Goal: Register for event/course

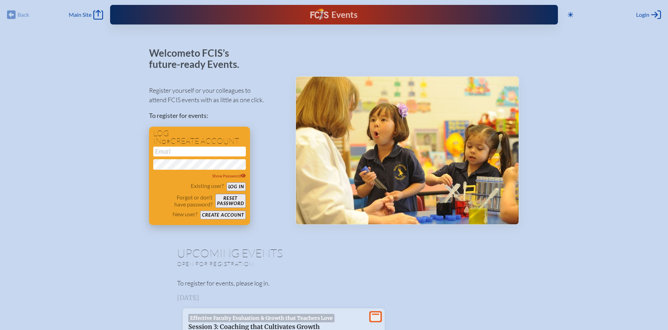
click at [206, 155] on input "email" at bounding box center [199, 152] width 93 height 10
type input "[EMAIL_ADDRESS][DOMAIN_NAME]"
click at [237, 185] on button "Log in" at bounding box center [235, 187] width 19 height 9
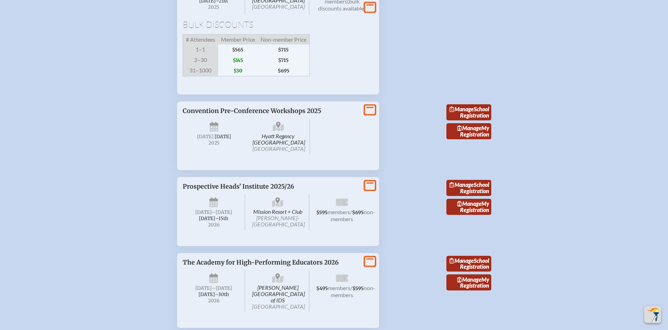
scroll to position [676, 0]
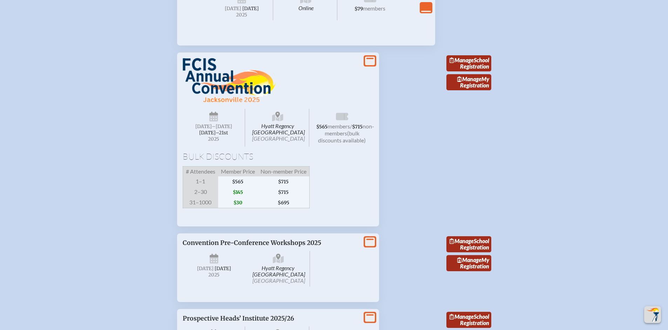
click at [349, 137] on span "non-members" at bounding box center [348, 130] width 49 height 14
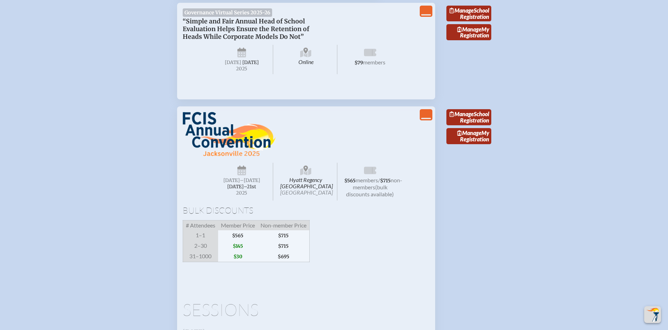
scroll to position [613, 0]
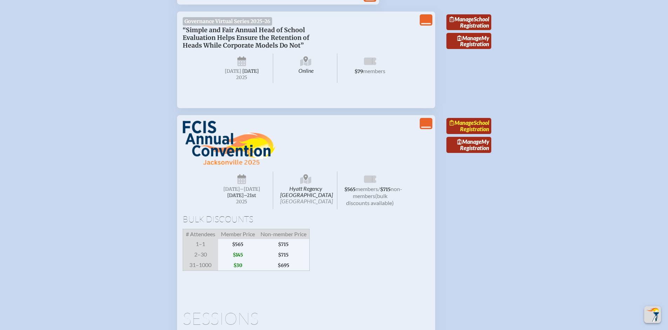
click at [474, 134] on link "Manage School Registration" at bounding box center [468, 126] width 45 height 16
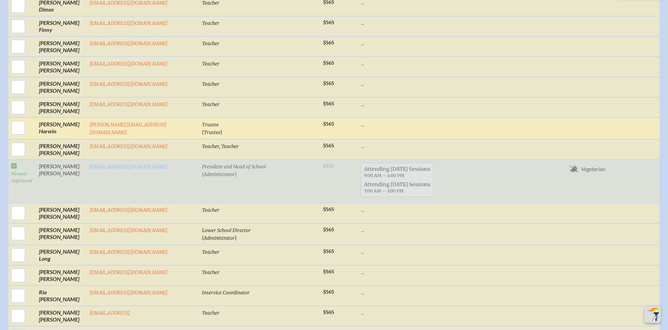
scroll to position [800, 0]
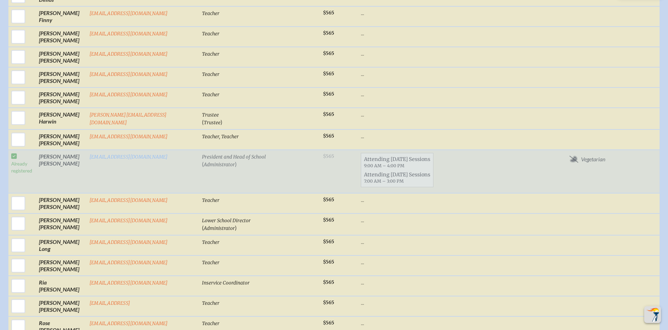
click at [127, 171] on td "[EMAIL_ADDRESS][DOMAIN_NAME]" at bounding box center [143, 171] width 112 height 43
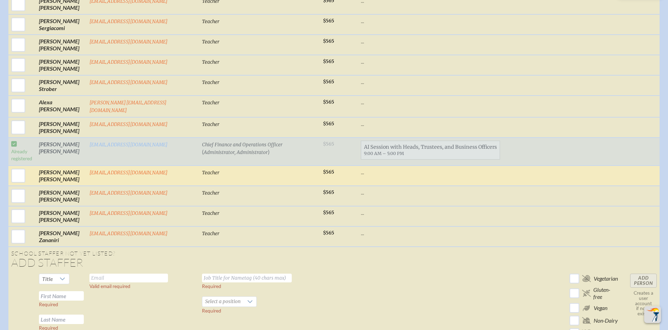
scroll to position [1533, 0]
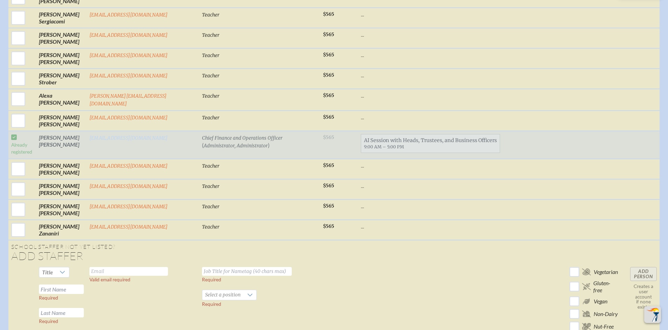
click at [93, 139] on link "[EMAIL_ADDRESS][DOMAIN_NAME]" at bounding box center [128, 138] width 78 height 6
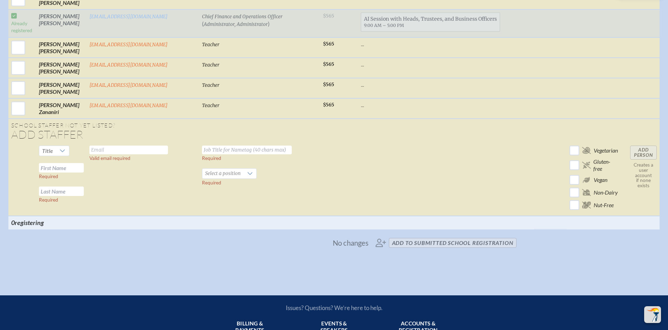
scroll to position [1653, 0]
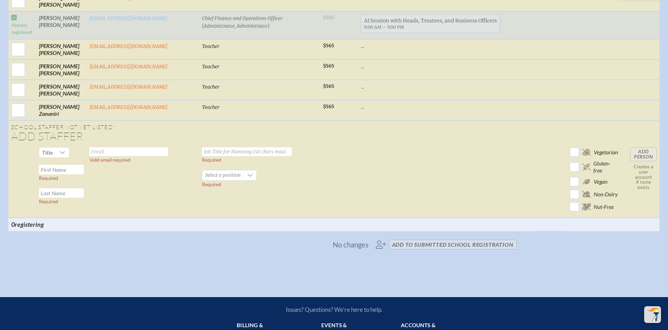
click at [113, 154] on input "text" at bounding box center [128, 152] width 78 height 9
type input "[EMAIL_ADDRESS][DOMAIN_NAME]"
click at [205, 156] on input "text" at bounding box center [247, 152] width 90 height 9
type input "M"
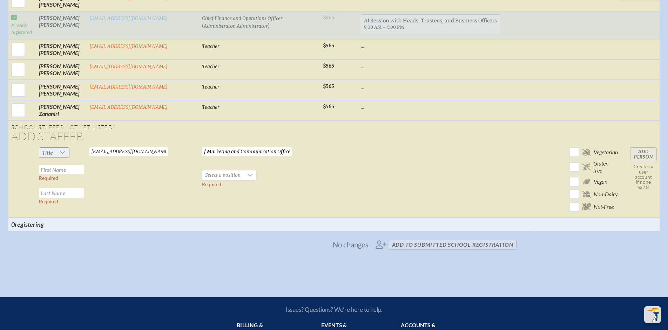
type input "Chief Marketing and Communication Officer"
click at [53, 151] on span "Title" at bounding box center [47, 153] width 16 height 10
click at [54, 175] on li "Mrs" at bounding box center [52, 177] width 30 height 10
click at [60, 173] on input "text" at bounding box center [61, 169] width 45 height 9
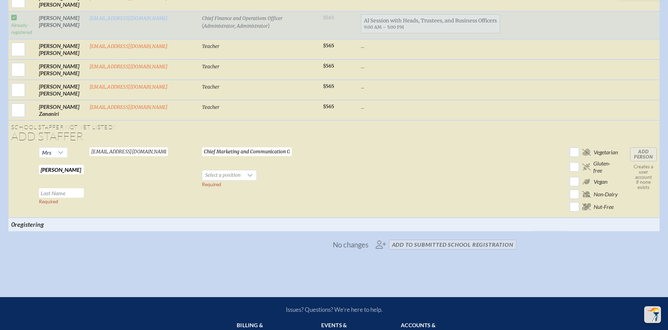
click at [62, 172] on input "[PERSON_NAME]" at bounding box center [61, 169] width 45 height 9
type input "[PERSON_NAME]"
click at [218, 177] on span "Select a position" at bounding box center [222, 176] width 41 height 10
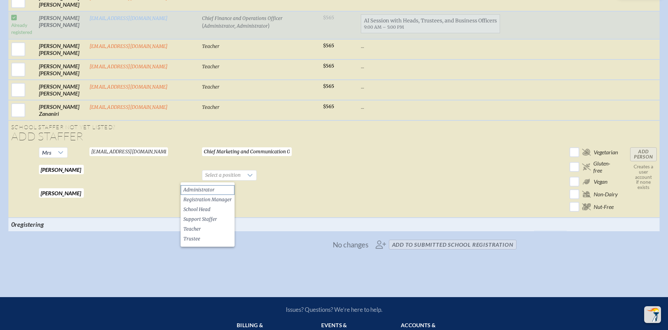
click at [217, 189] on li "Administrator" at bounding box center [207, 190] width 54 height 10
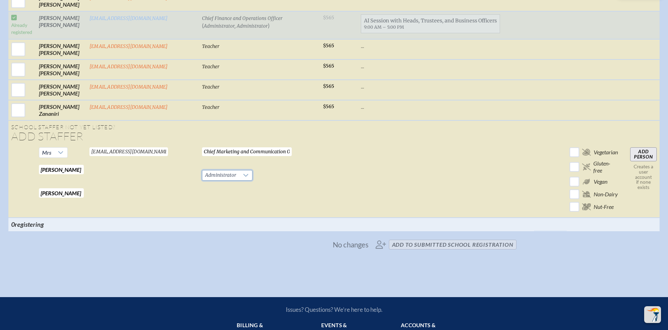
click at [650, 155] on input "Add Person" at bounding box center [643, 155] width 27 height 14
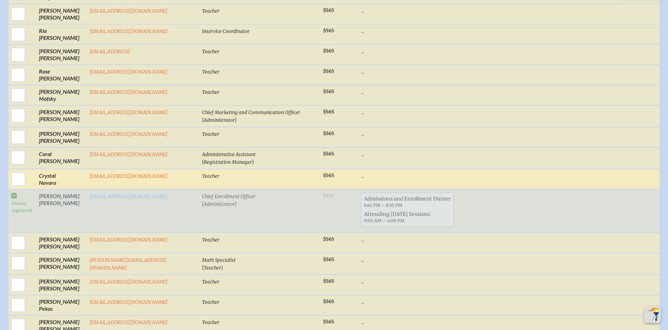
scroll to position [1050, 0]
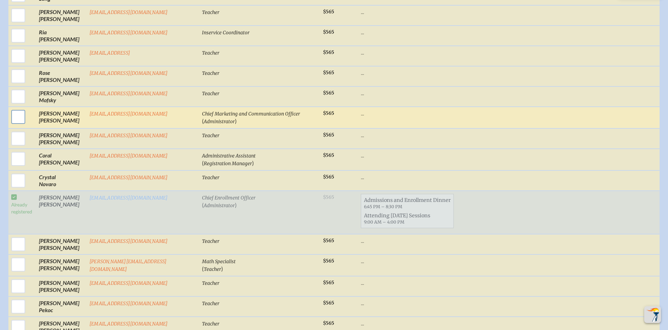
click at [19, 121] on input "checkbox" at bounding box center [18, 117] width 18 height 18
checkbox input "true"
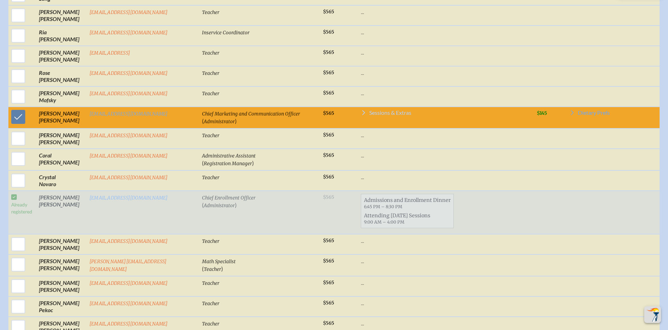
click at [383, 116] on span "Sessions & Extras" at bounding box center [390, 113] width 42 height 6
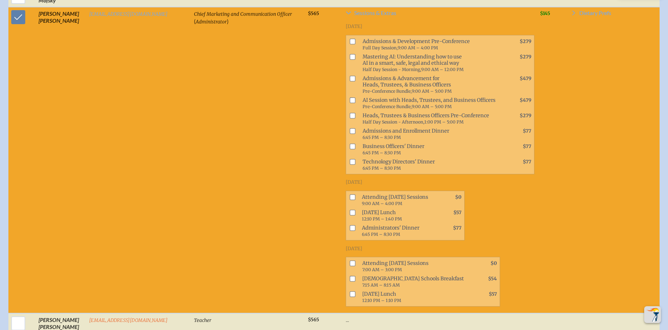
scroll to position [1142, 0]
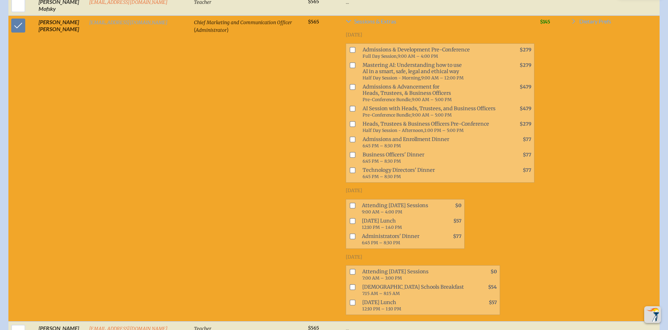
click at [350, 204] on input "checkbox" at bounding box center [353, 206] width 6 height 6
checkbox input "true"
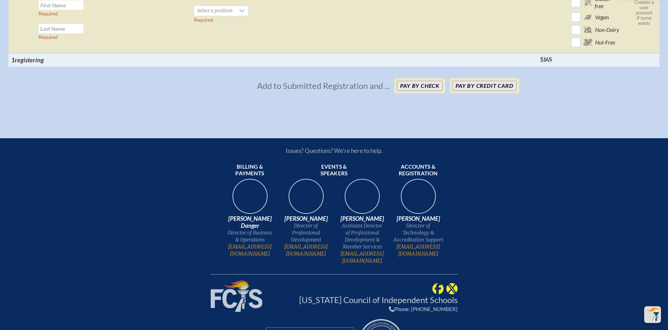
scroll to position [1931, 0]
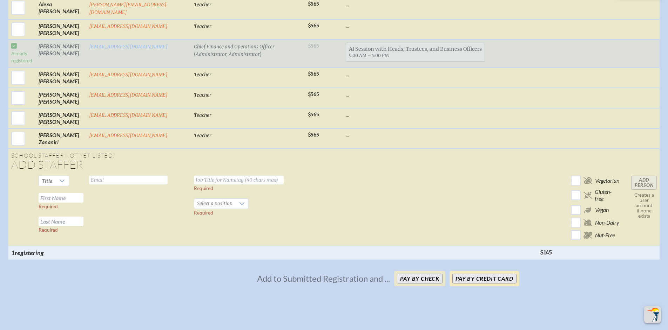
click at [469, 280] on button "Pay by Credit Card" at bounding box center [484, 279] width 64 height 10
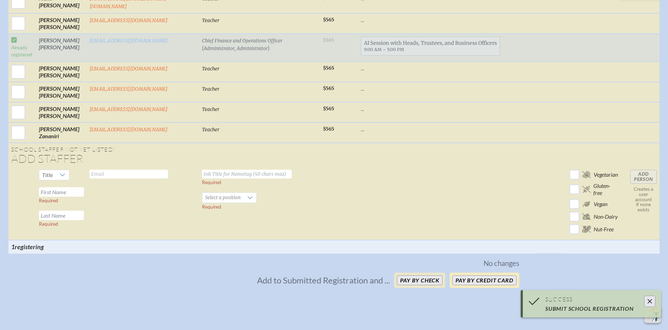
scroll to position [1658, 0]
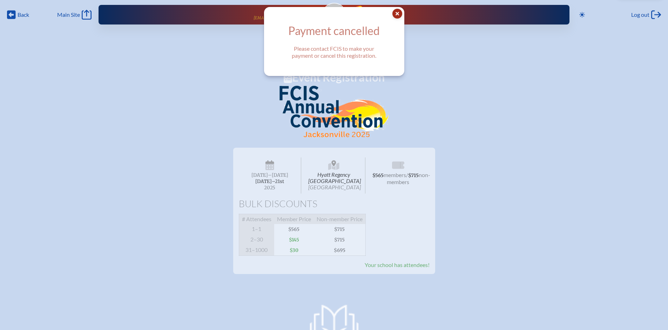
click at [401, 11] on icon at bounding box center [397, 14] width 10 height 10
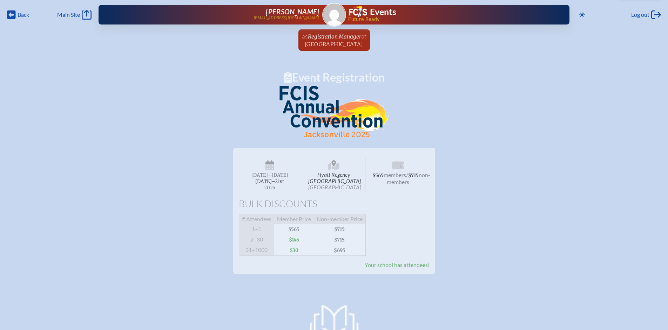
click at [172, 117] on p at bounding box center [334, 114] width 370 height 56
